Goal: Task Accomplishment & Management: Complete application form

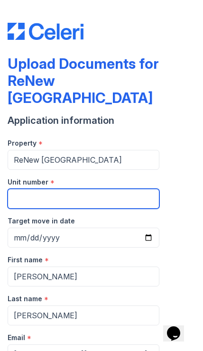
click at [23, 189] on input "Unit number" at bounding box center [84, 199] width 152 height 20
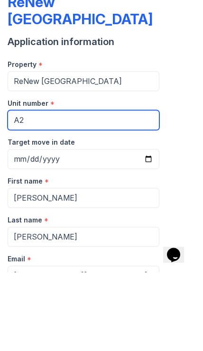
type input "A2"
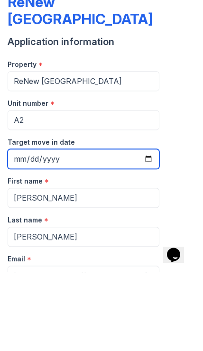
click at [15, 228] on input "Target move in date" at bounding box center [84, 238] width 152 height 20
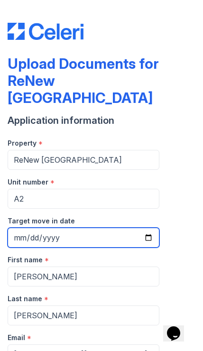
type input "2025-09-20"
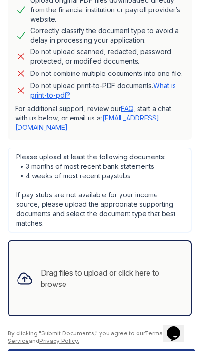
scroll to position [481, 0]
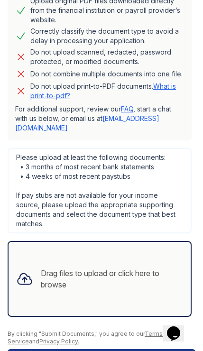
click at [143, 268] on div "Drag files to upload or click here to browse" at bounding box center [112, 279] width 142 height 23
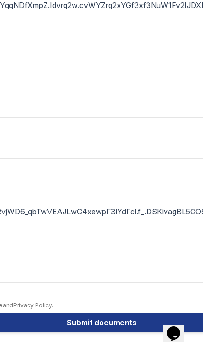
scroll to position [721, 0]
click at [68, 323] on button "Submit documents" at bounding box center [101, 322] width 569 height 19
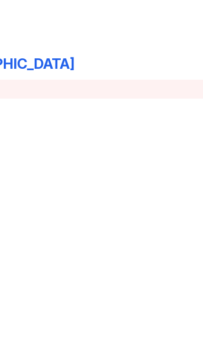
scroll to position [0, 93]
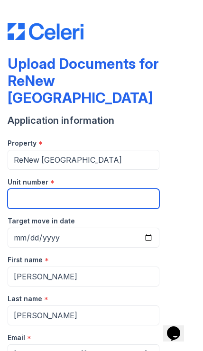
click at [24, 189] on input "Unit number" at bounding box center [84, 199] width 152 height 20
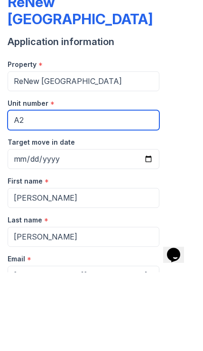
type input "A2"
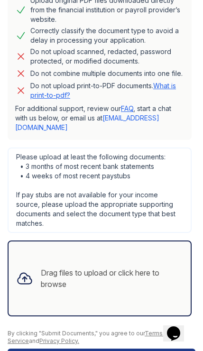
scroll to position [481, 0]
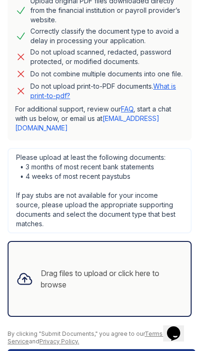
click at [34, 262] on div "Drag files to upload or click here to browse" at bounding box center [100, 279] width 184 height 76
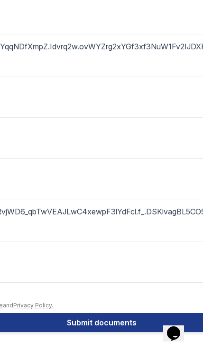
scroll to position [721, 0]
click at [65, 324] on button "Submit documents" at bounding box center [101, 322] width 569 height 19
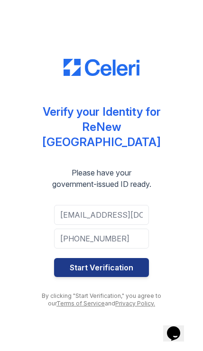
click at [75, 259] on button "Start Verification" at bounding box center [101, 267] width 95 height 19
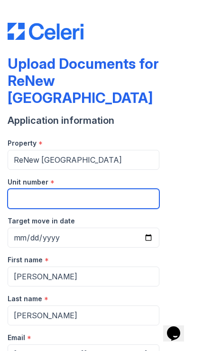
click at [21, 189] on input "Unit number" at bounding box center [84, 199] width 152 height 20
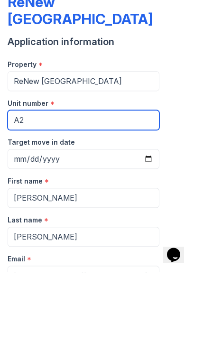
type input "A2"
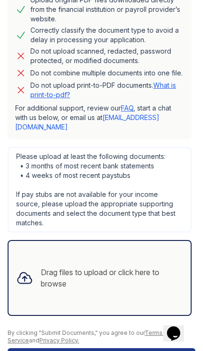
scroll to position [481, 0]
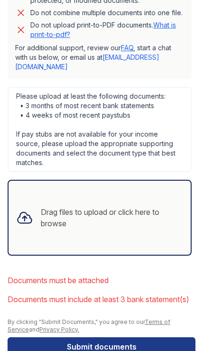
scroll to position [565, 0]
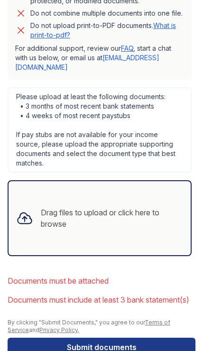
click at [69, 338] on button "Submit documents" at bounding box center [102, 347] width 188 height 19
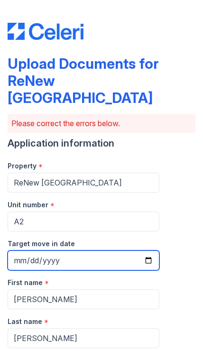
click at [18, 251] on input "Target move in date" at bounding box center [84, 261] width 152 height 20
type input "2025-09-20"
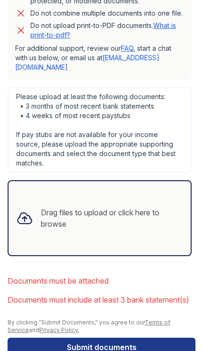
click at [39, 291] on li "Documents must include at least 3 bank statement(s)" at bounding box center [102, 300] width 188 height 19
click at [63, 207] on div "Drag files to upload or click here to browse" at bounding box center [112, 218] width 142 height 23
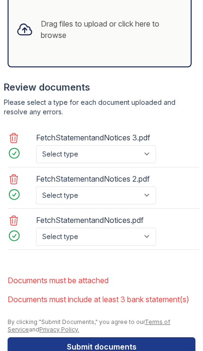
scroll to position [754, 0]
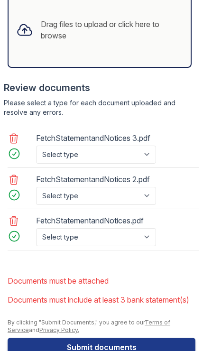
click at [73, 338] on button "Submit documents" at bounding box center [102, 347] width 188 height 19
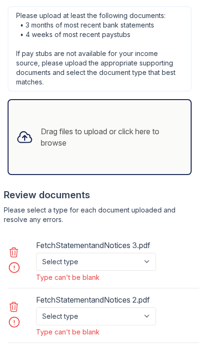
scroll to position [669, 0]
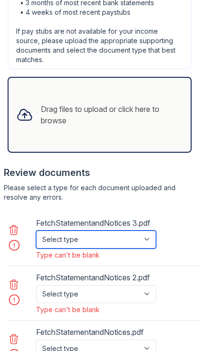
click at [52, 231] on select "Select type Paystub Bank Statement Offer Letter Tax Documents Benefit Award Let…" at bounding box center [96, 240] width 120 height 18
select select "bank_statement"
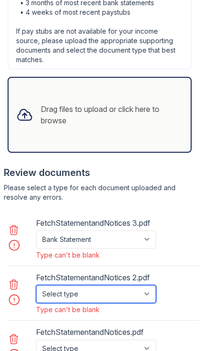
click at [43, 285] on select "Select type Paystub Bank Statement Offer Letter Tax Documents Benefit Award Let…" at bounding box center [96, 294] width 120 height 18
select select "bank_statement"
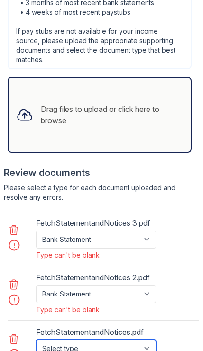
click at [53, 340] on select "Select type Paystub Bank Statement Offer Letter Tax Documents Benefit Award Let…" at bounding box center [96, 349] width 120 height 18
select select "bank_statement"
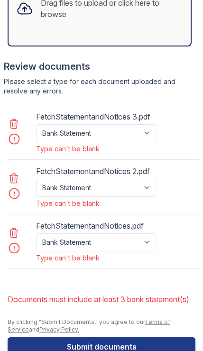
scroll to position [774, 0]
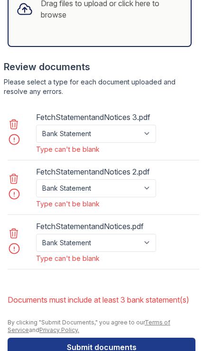
click at [75, 338] on button "Submit documents" at bounding box center [102, 347] width 188 height 19
